Goal: Task Accomplishment & Management: Manage account settings

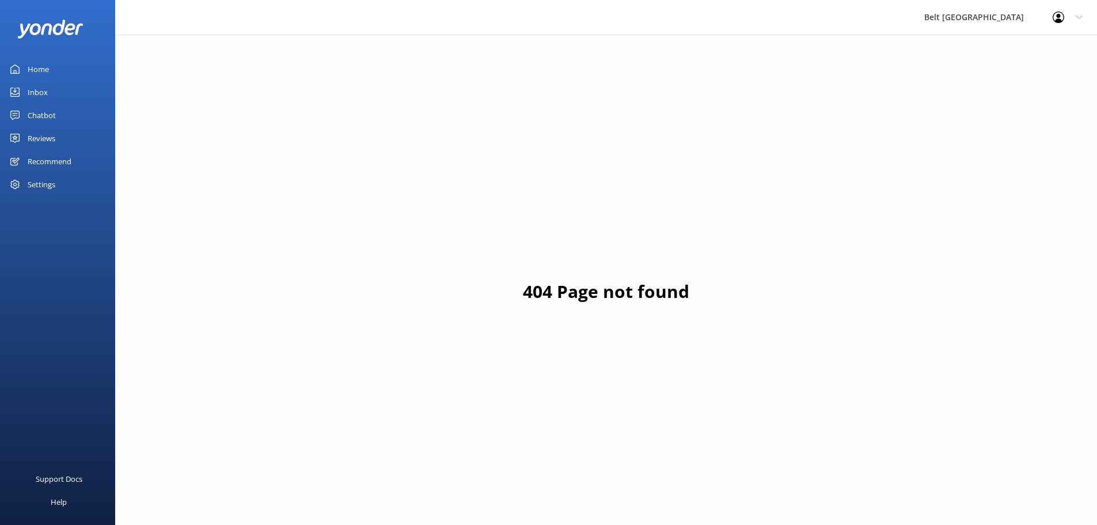
click at [60, 135] on link "Reviews" at bounding box center [57, 138] width 115 height 23
